Goal: Task Accomplishment & Management: Complete application form

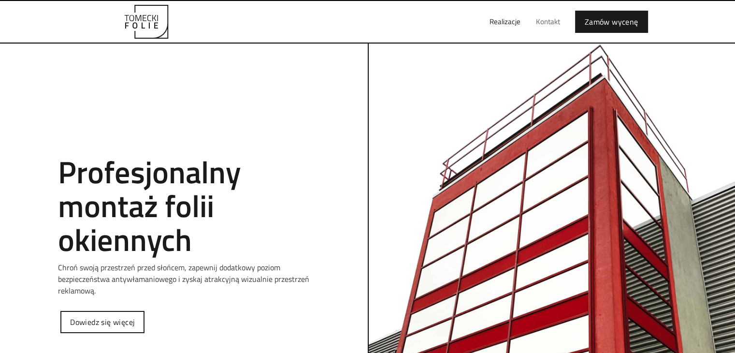
click at [556, 23] on link "Kontakt" at bounding box center [548, 21] width 40 height 31
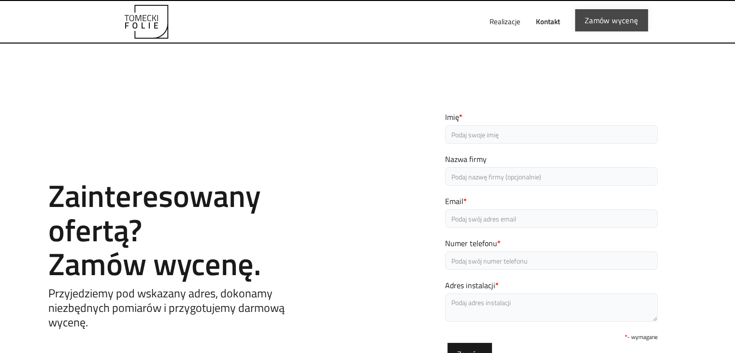
click at [621, 23] on link "Zamów wycenę" at bounding box center [611, 20] width 73 height 22
type input "Jarosław"
click at [480, 176] on input "Nazwa firmy" at bounding box center [551, 176] width 213 height 18
type input "Toscom"
click at [465, 220] on input "Email *" at bounding box center [551, 218] width 213 height 18
